Goal: Check status: Check status

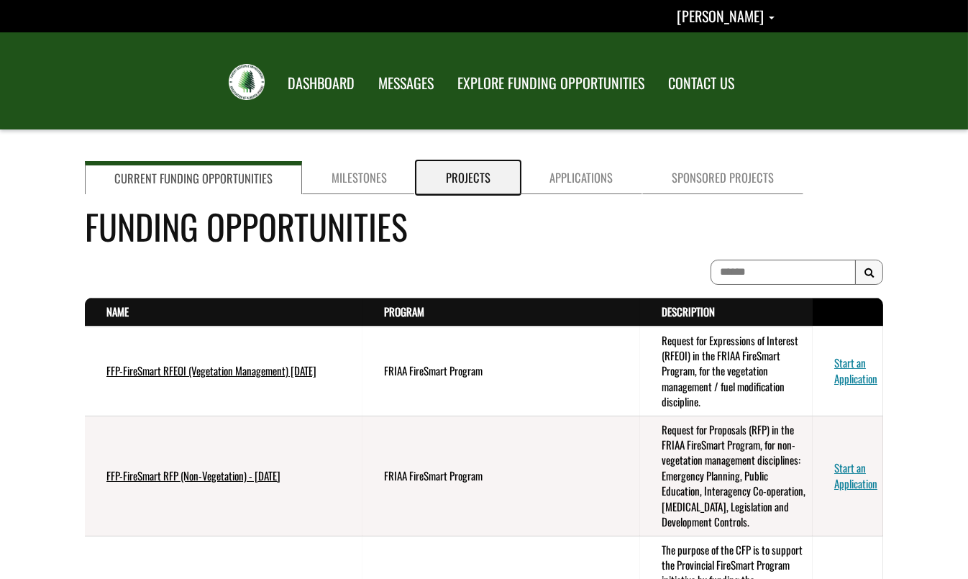
click at [455, 181] on link "Projects" at bounding box center [469, 177] width 104 height 33
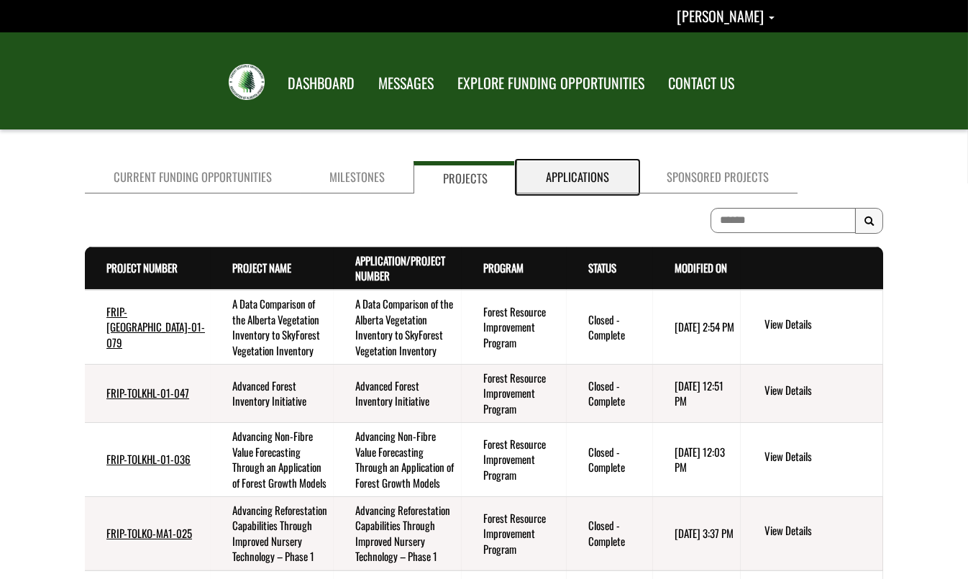
click at [575, 171] on link "Applications" at bounding box center [577, 177] width 121 height 32
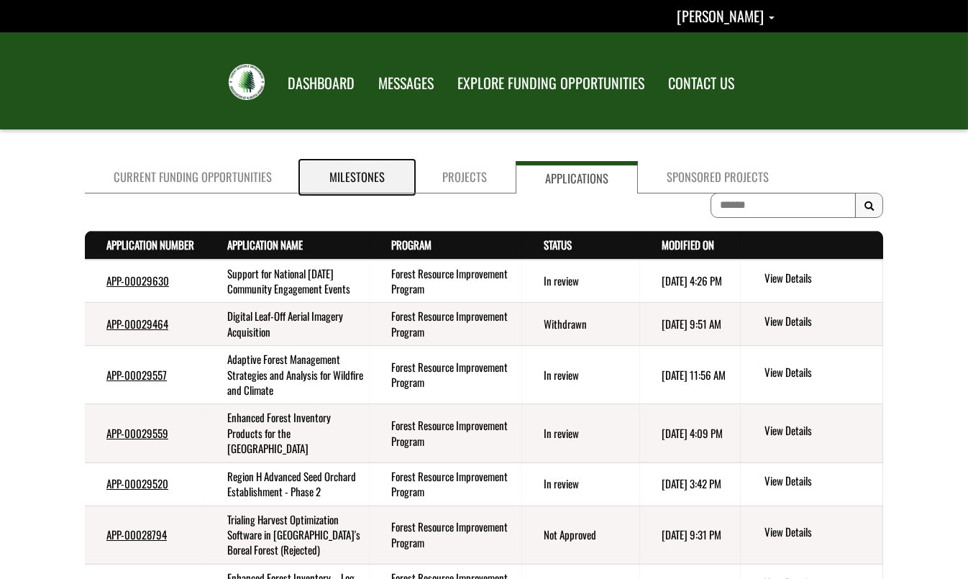
click at [357, 178] on link "Milestones" at bounding box center [357, 177] width 113 height 32
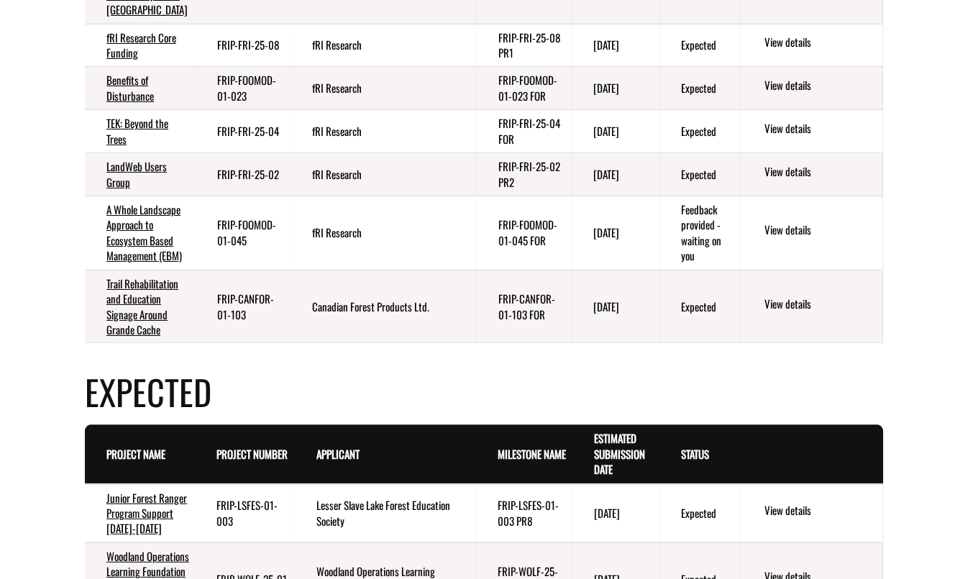
scroll to position [719, 0]
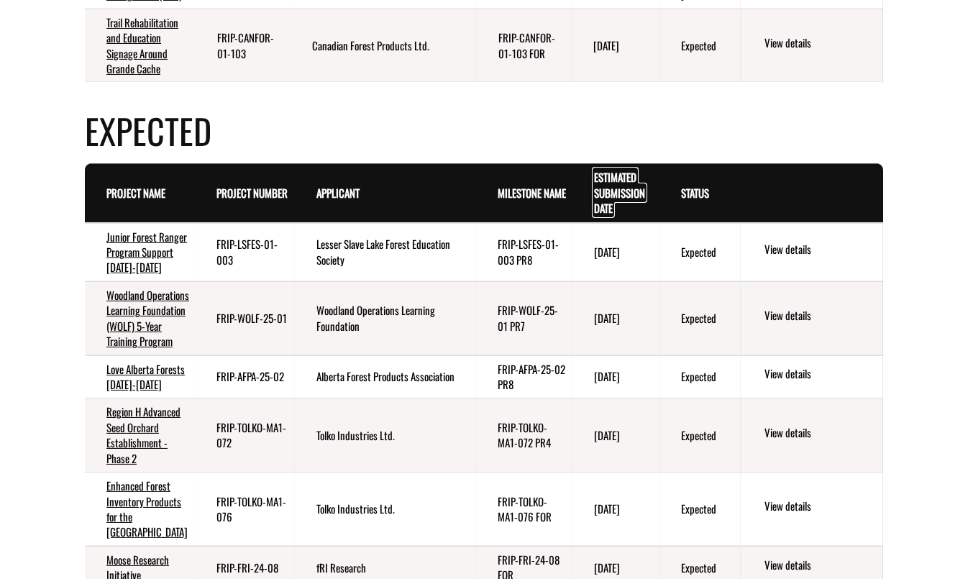
click at [609, 216] on link "Estimated Submission Date . sort descending" at bounding box center [619, 192] width 51 height 47
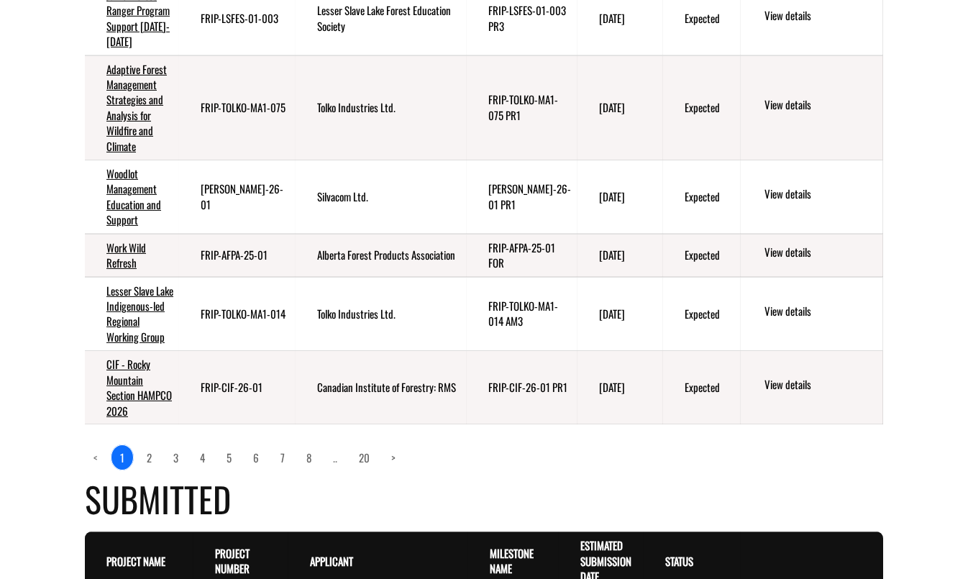
scroll to position [1308, 0]
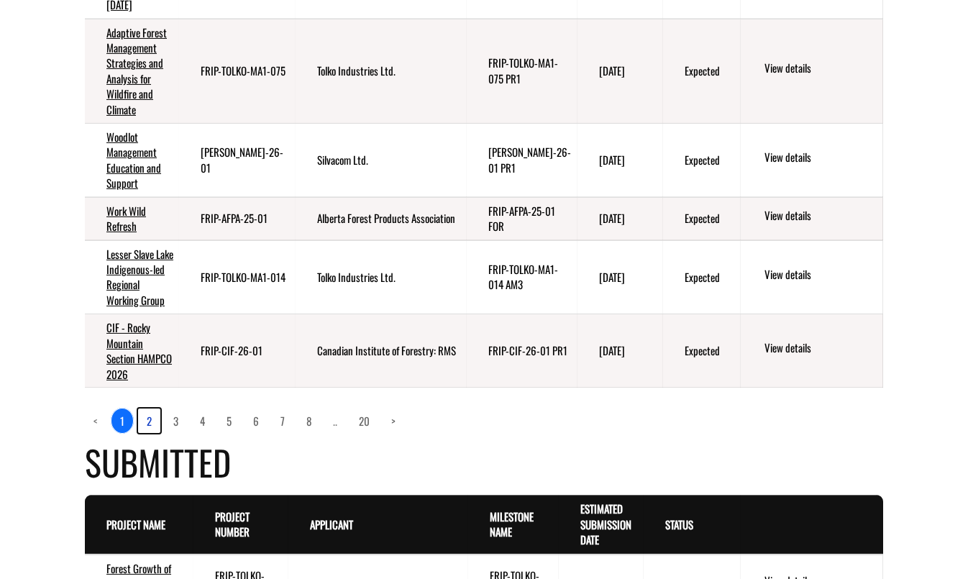
click at [147, 433] on link "2" at bounding box center [149, 421] width 22 height 24
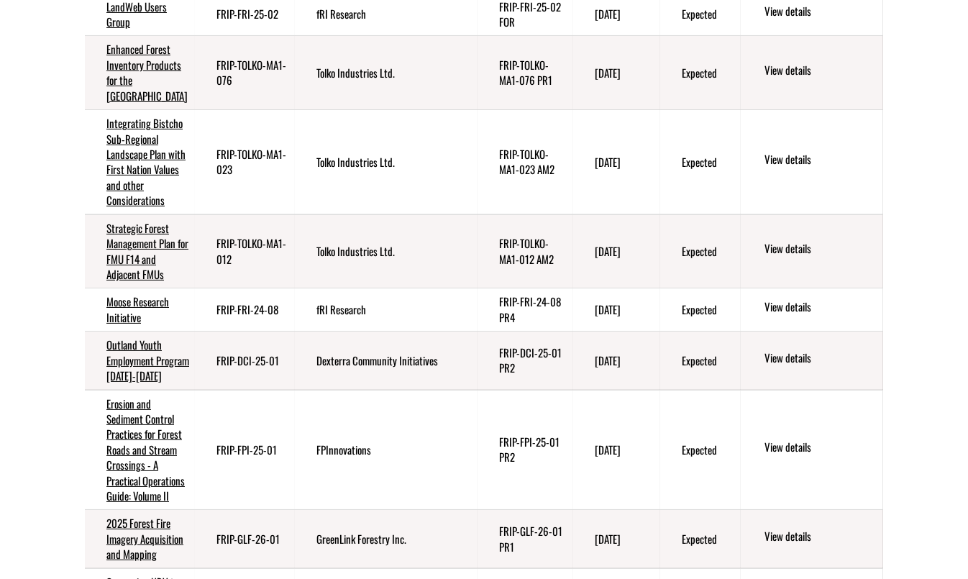
scroll to position [915, 0]
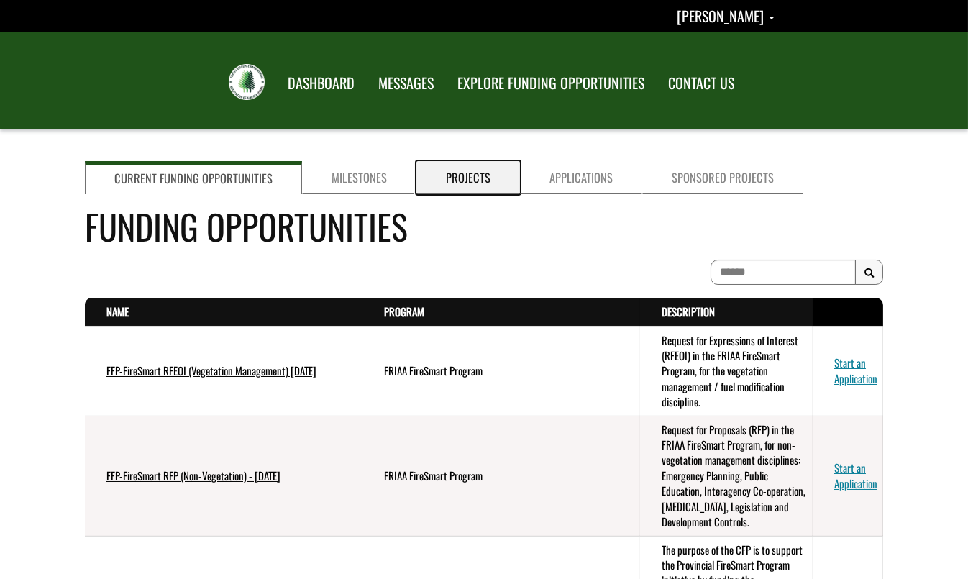
click at [458, 170] on link "Projects" at bounding box center [469, 177] width 104 height 33
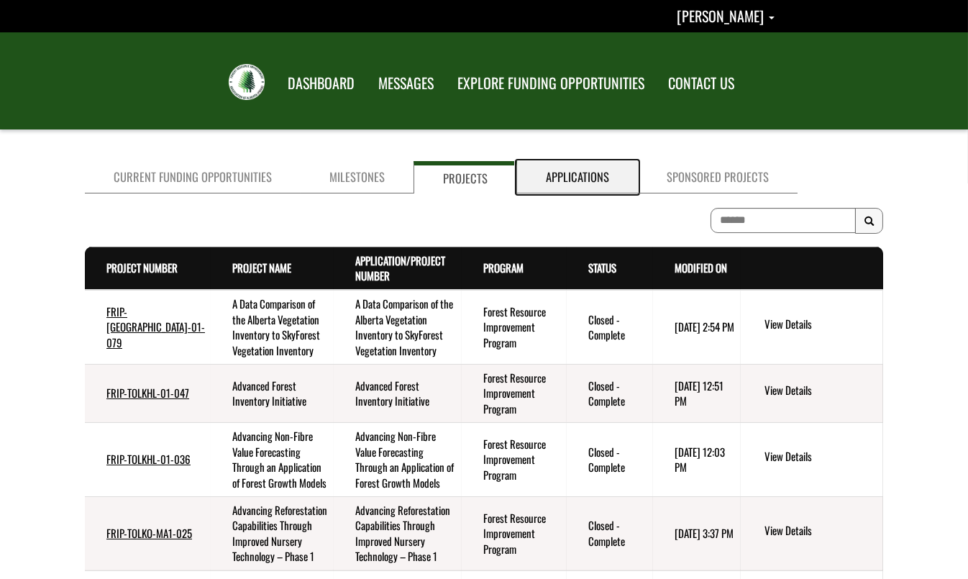
click at [579, 180] on link "Applications" at bounding box center [577, 177] width 121 height 32
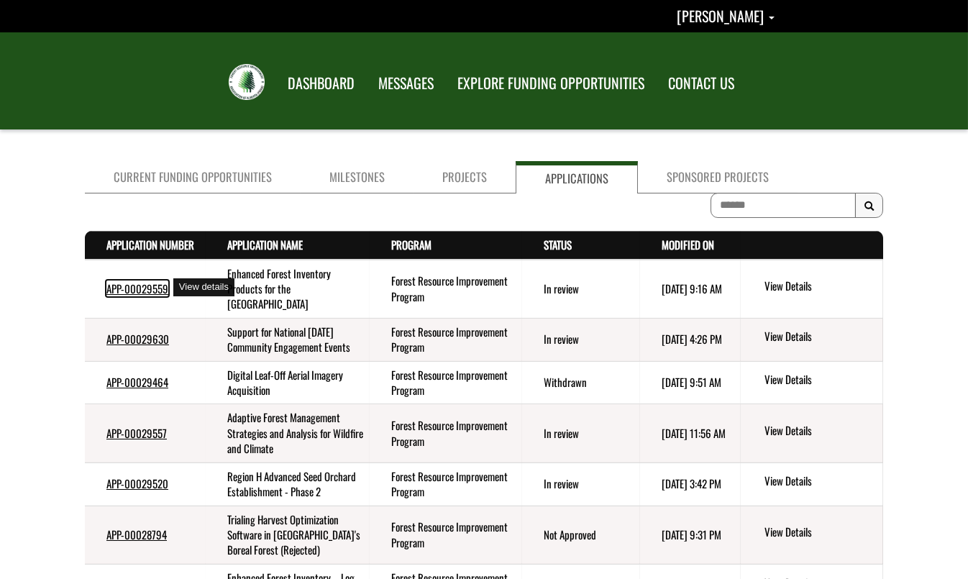
click at [141, 286] on link "APP-00029559" at bounding box center [137, 289] width 62 height 16
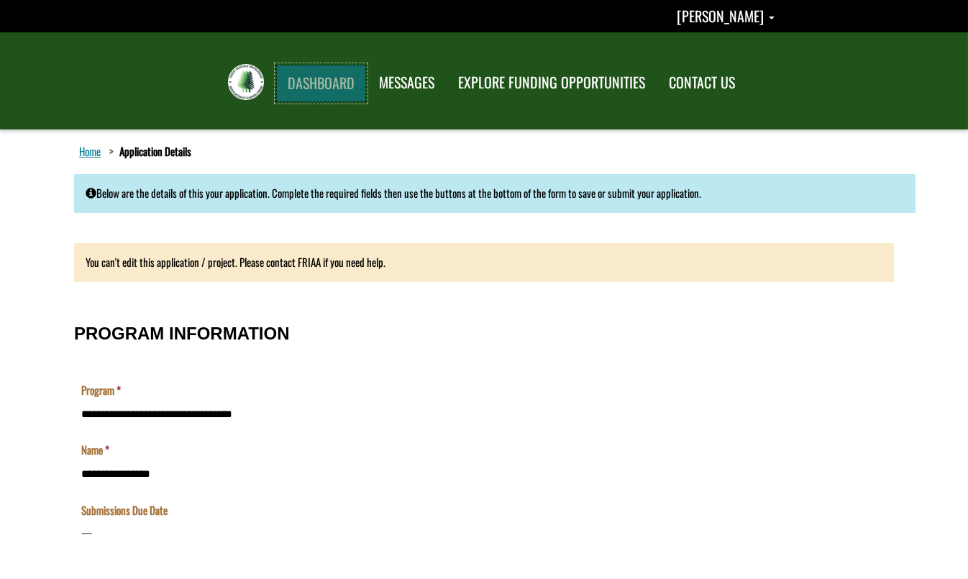
click at [340, 76] on link "DASHBOARD" at bounding box center [321, 83] width 90 height 37
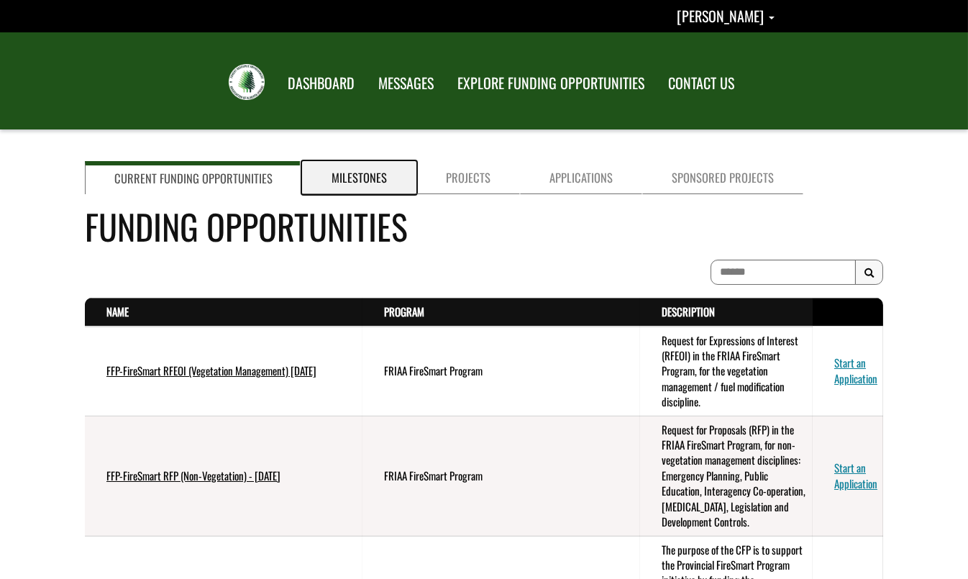
click at [352, 172] on link "Milestones" at bounding box center [359, 177] width 114 height 33
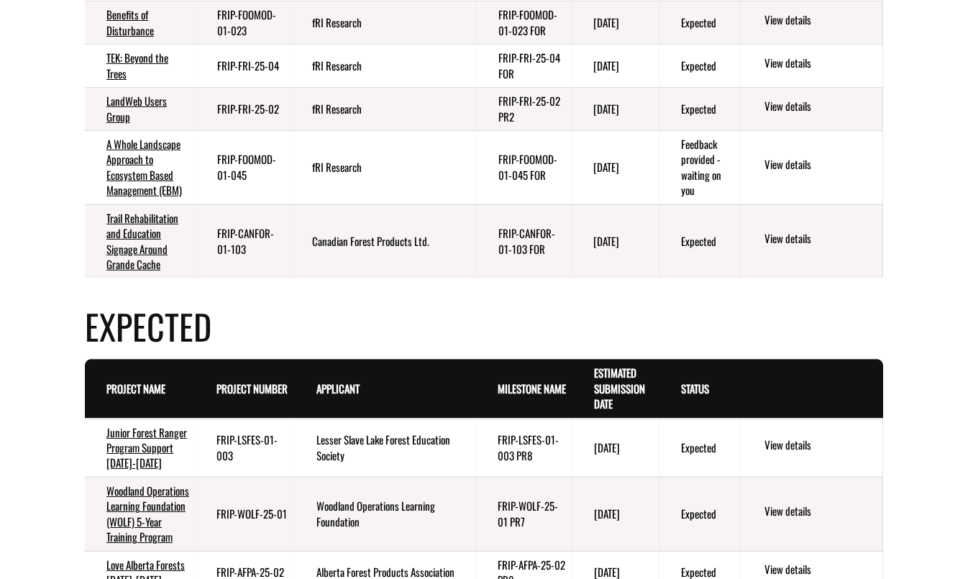
scroll to position [654, 0]
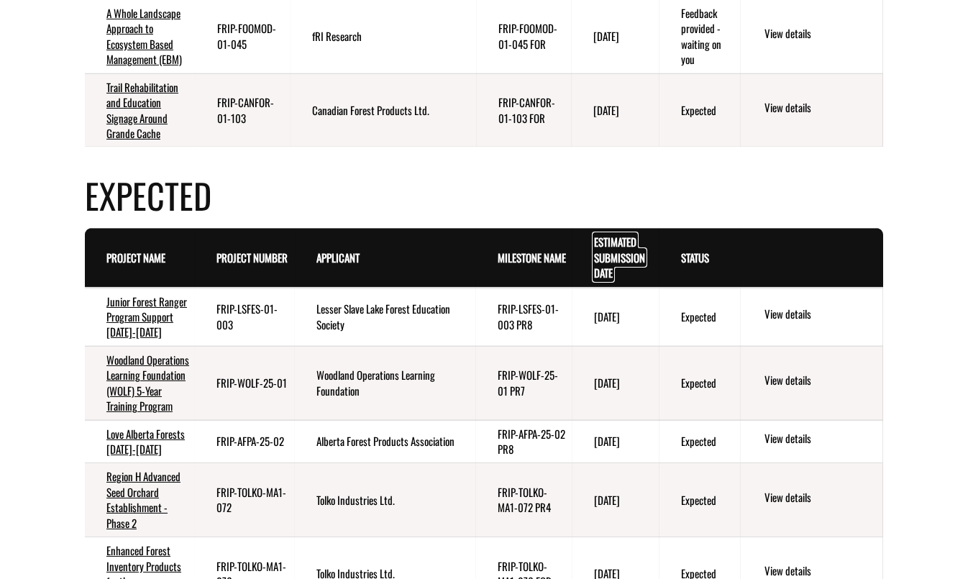
click at [606, 281] on link "Estimated Submission Date . sort descending" at bounding box center [619, 257] width 51 height 47
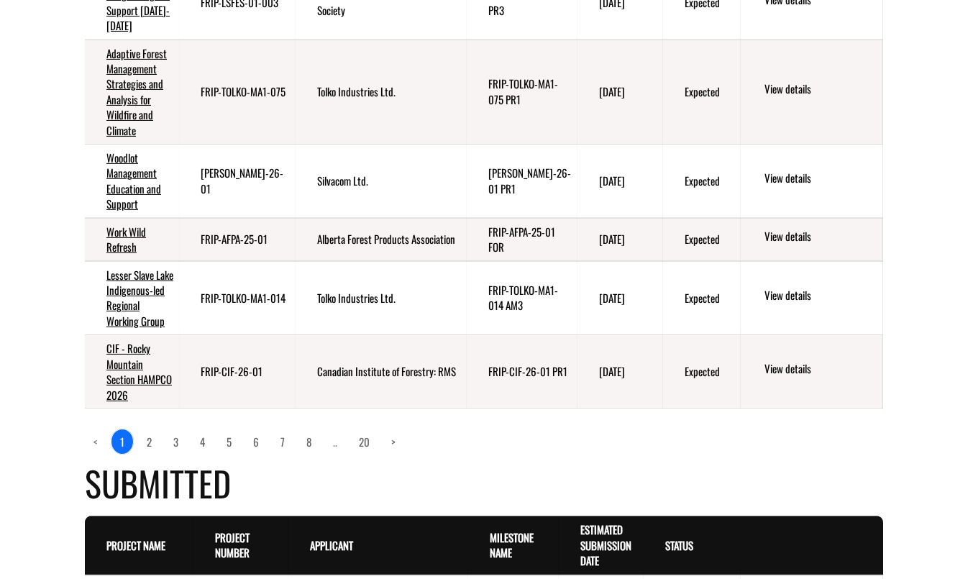
scroll to position [1373, 0]
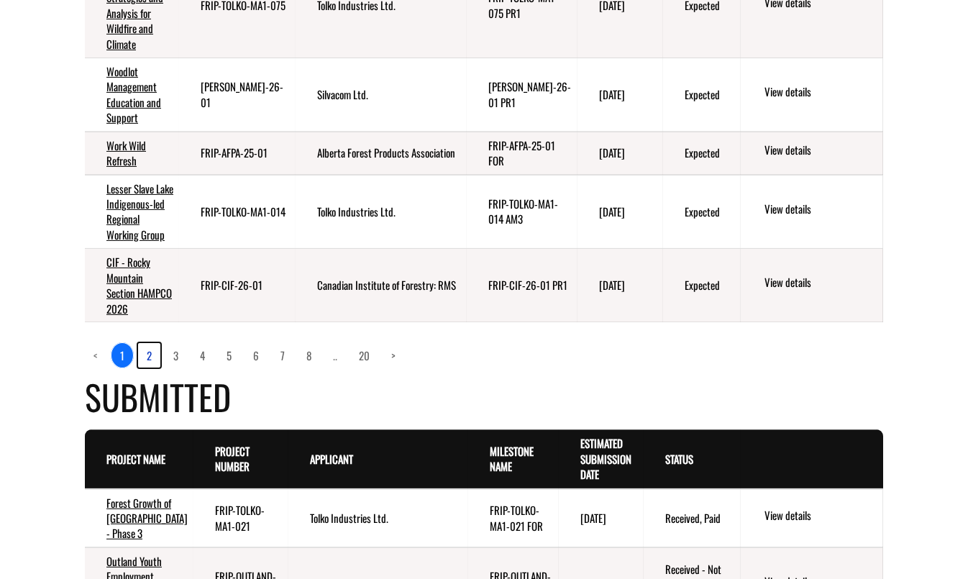
click at [150, 368] on link "2" at bounding box center [149, 355] width 22 height 24
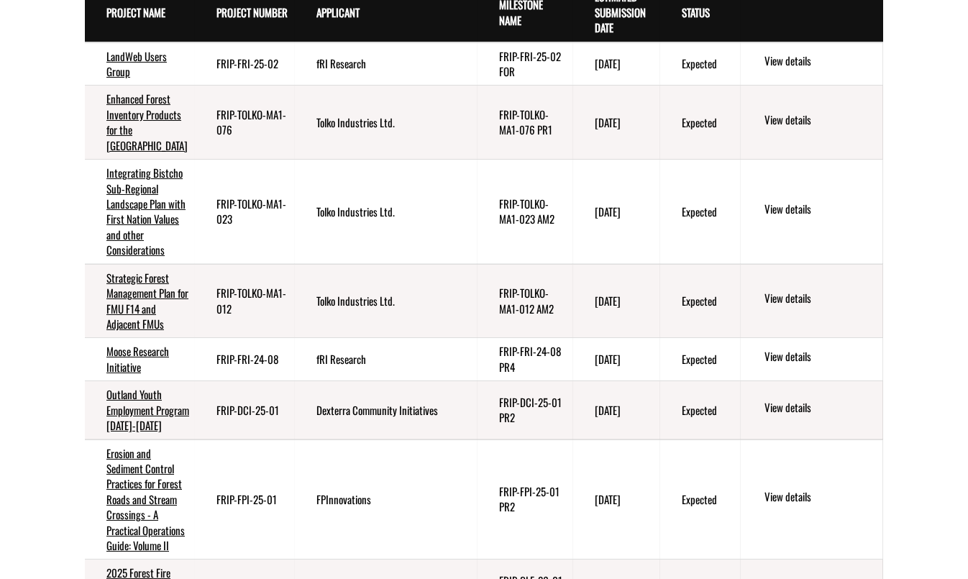
scroll to position [850, 0]
